Goal: Book appointment/travel/reservation

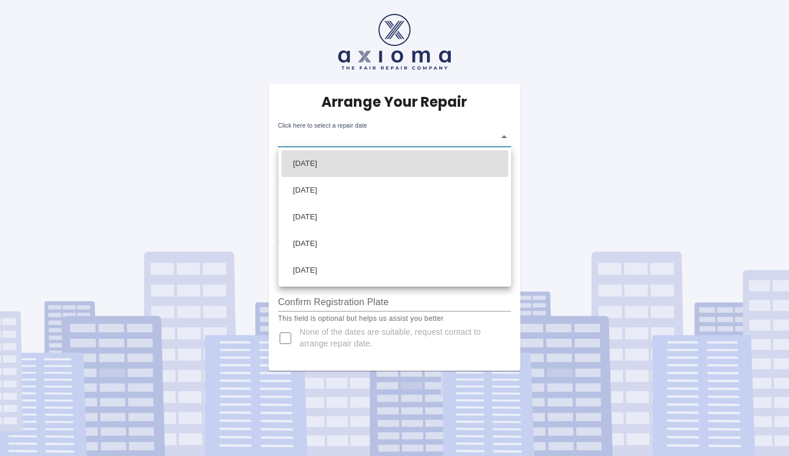
click at [317, 142] on body "Arrange Your Repair Click here to select a repair date ​ Phone Number   * 07403…" at bounding box center [394, 228] width 789 height 456
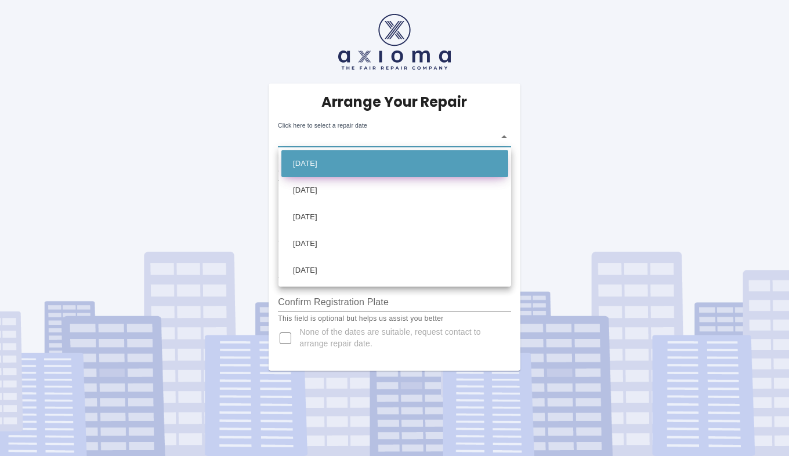
click at [342, 166] on li "[DATE]" at bounding box center [394, 163] width 227 height 27
type input "[DATE]T00:00:00.000Z"
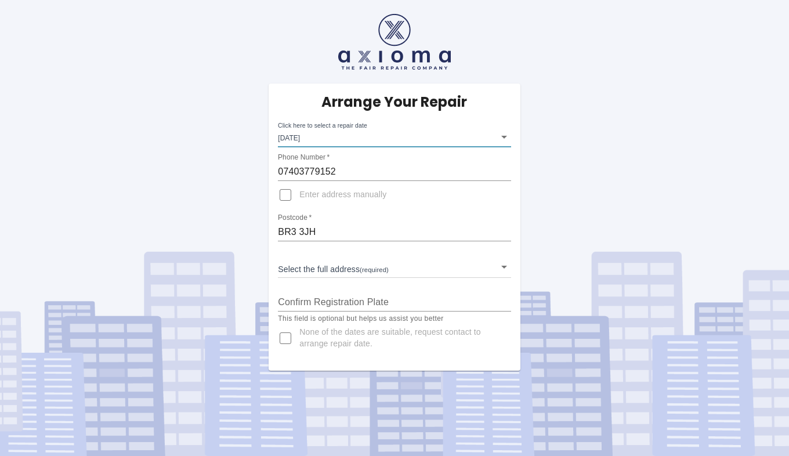
click at [302, 264] on body "Arrange Your Repair Click here to select a repair date [DATE] [DATE]T00:00:00.0…" at bounding box center [394, 228] width 789 height 456
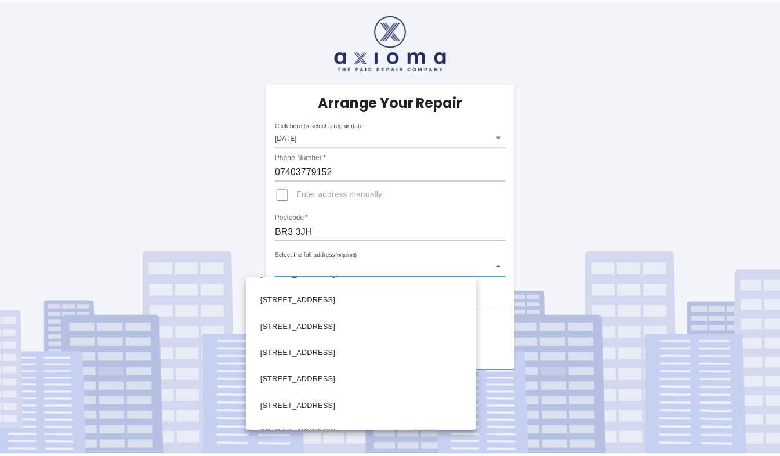
scroll to position [522, 0]
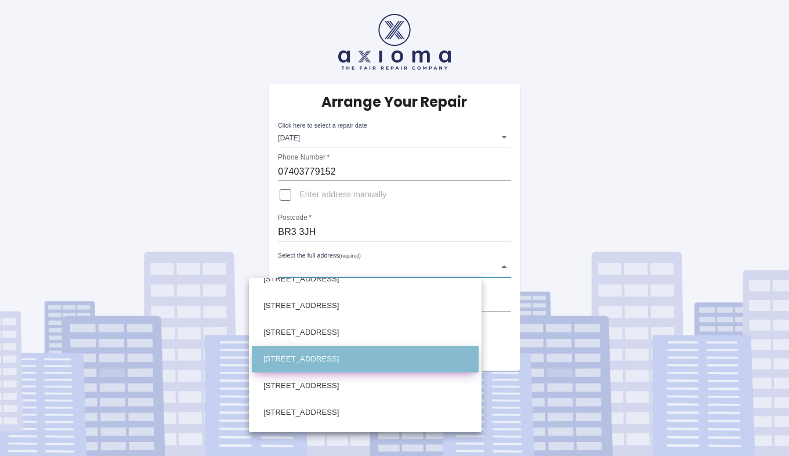
click at [311, 362] on li "246 Eden Park Avenue Beckenham Kent" at bounding box center [365, 359] width 227 height 27
type input "246 Eden Park Avenue Beckenham Kent"
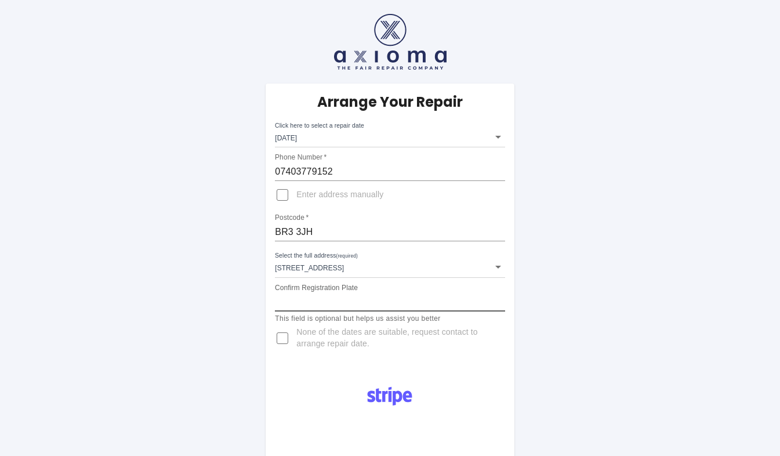
click at [306, 303] on input "Confirm Registration Plate" at bounding box center [390, 302] width 230 height 19
type input "LP23 UAK"
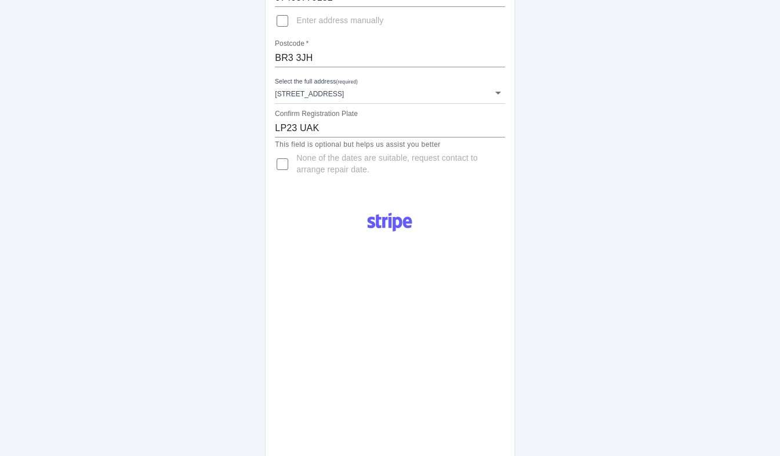
scroll to position [467, 0]
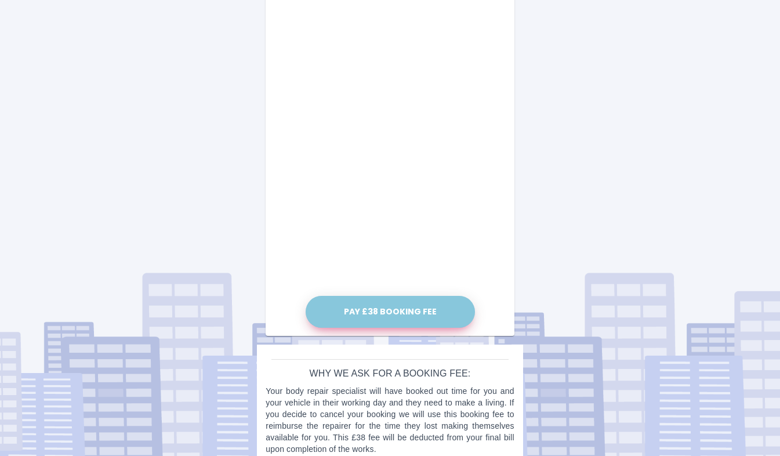
click at [378, 313] on button "Pay £38 Booking Fee" at bounding box center [390, 312] width 169 height 32
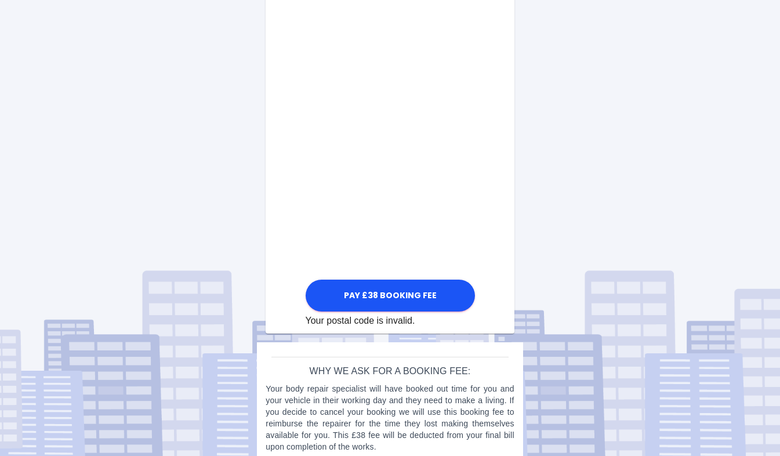
scroll to position [699, 0]
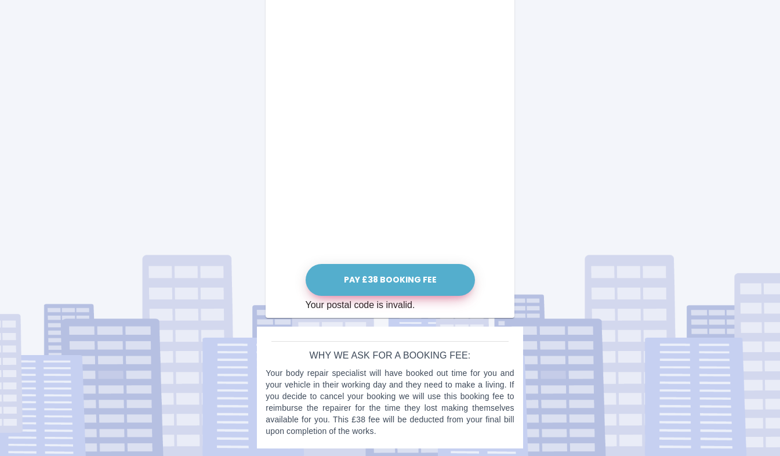
click at [386, 281] on button "Pay £38 Booking Fee" at bounding box center [390, 280] width 169 height 32
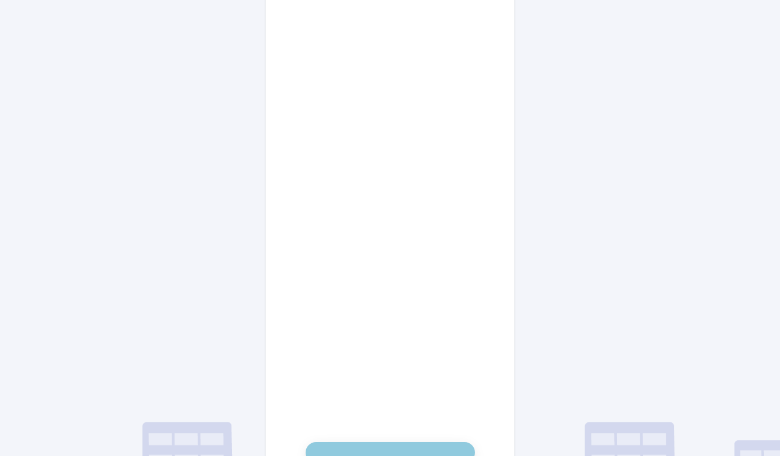
scroll to position [458, 0]
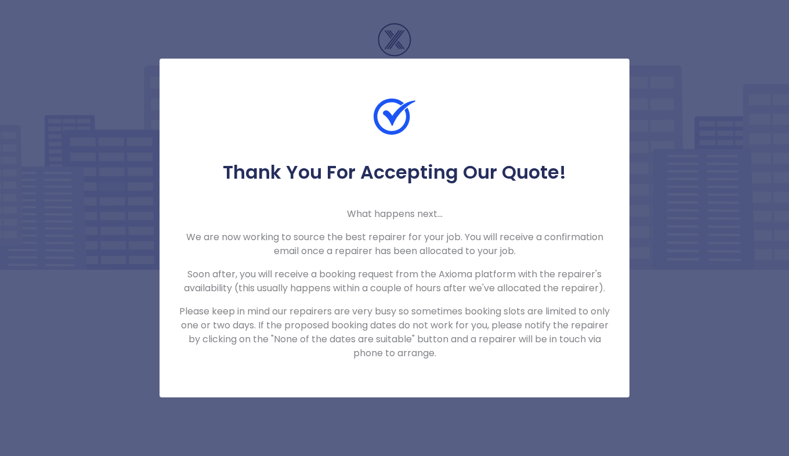
click at [690, 63] on div "Thank You For Accepting Our Quote! What happens next... We are now working to s…" at bounding box center [394, 228] width 789 height 456
